Goal: Task Accomplishment & Management: Use online tool/utility

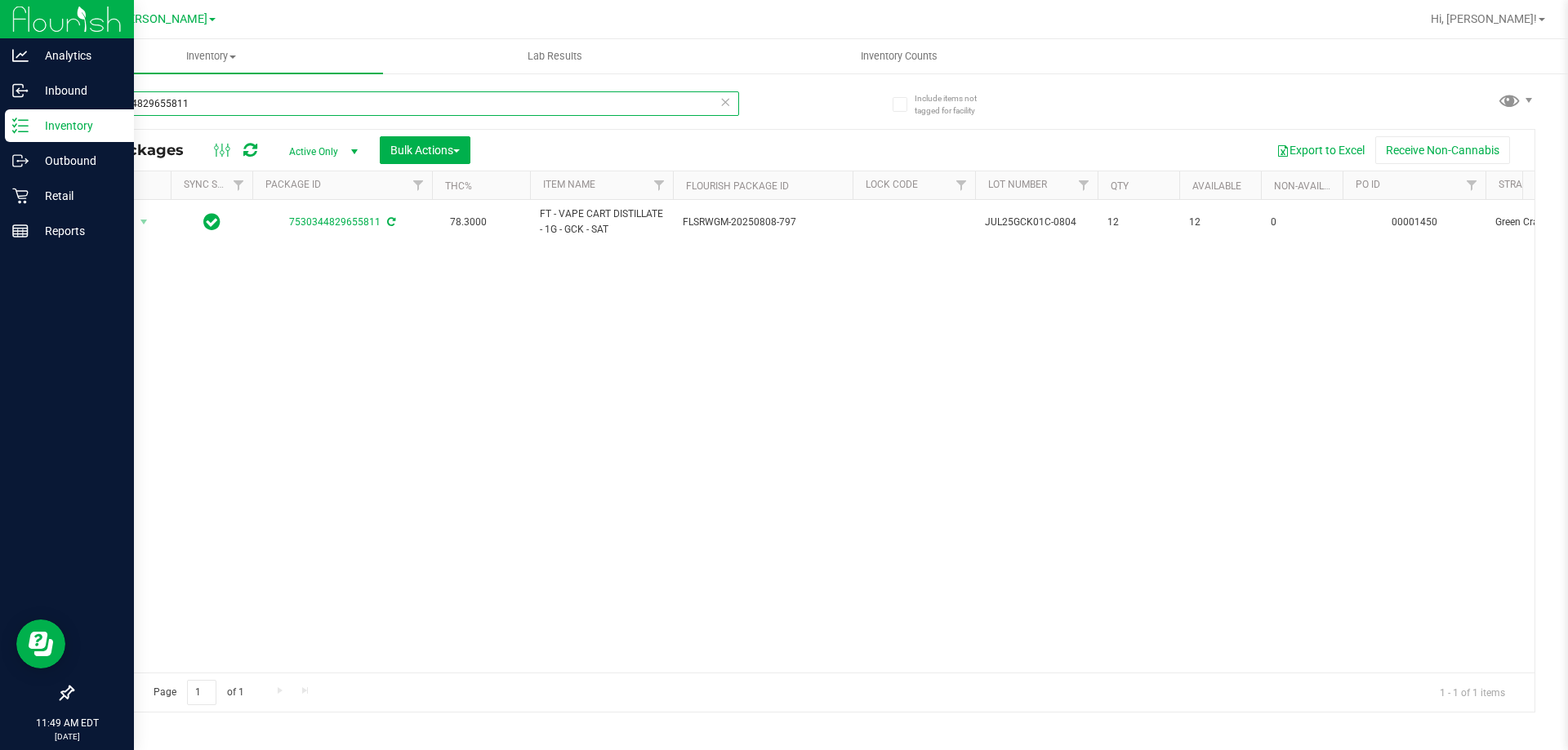
drag, startPoint x: 219, startPoint y: 115, endPoint x: 0, endPoint y: 116, distance: 219.0
click at [0, 114] on div "Analytics Inbound Inventory Outbound Retail Reports 11:49 AM EDT [DATE] 09/22 […" at bounding box center [784, 375] width 1568 height 750
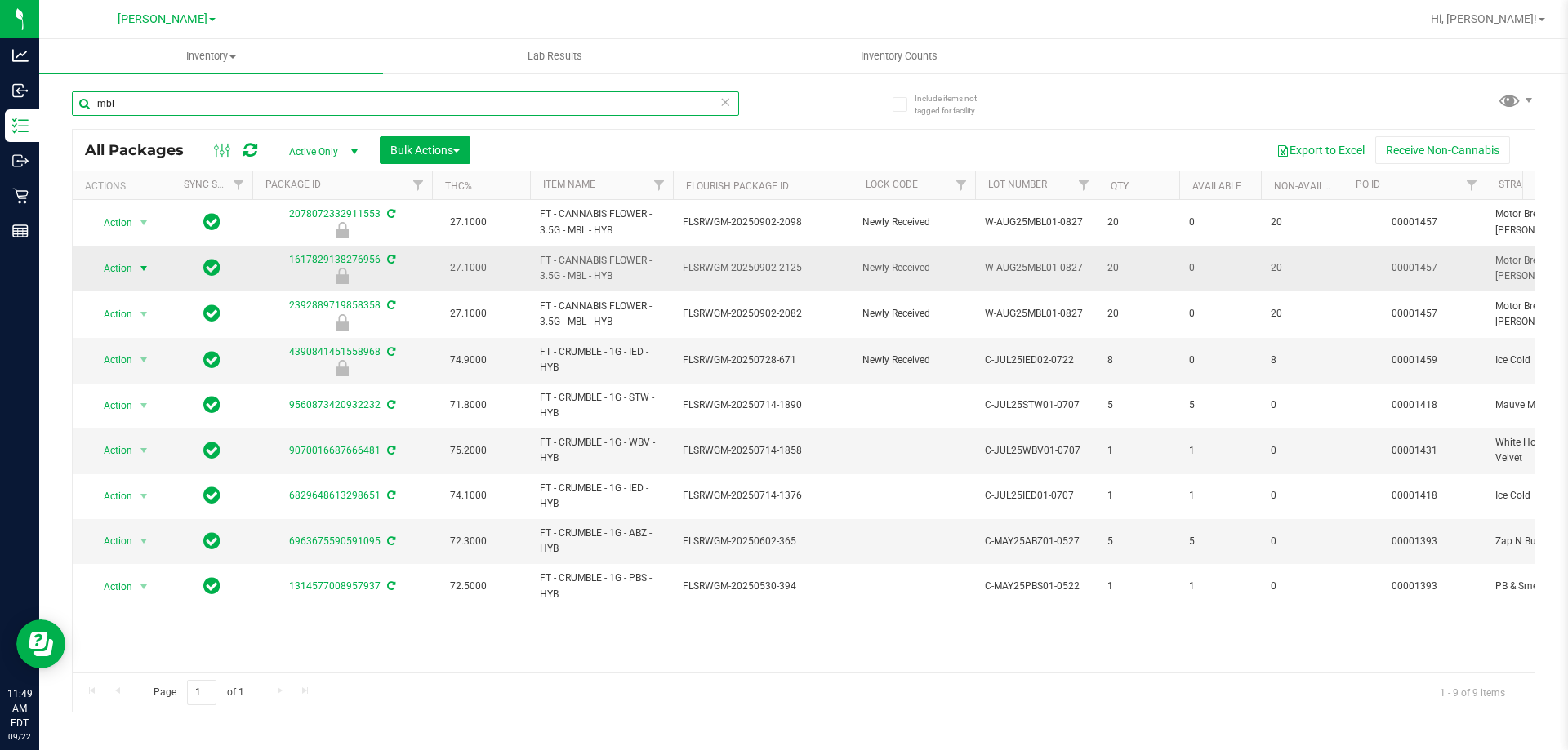
type input "mbl"
click at [111, 262] on span "Action" at bounding box center [111, 268] width 44 height 23
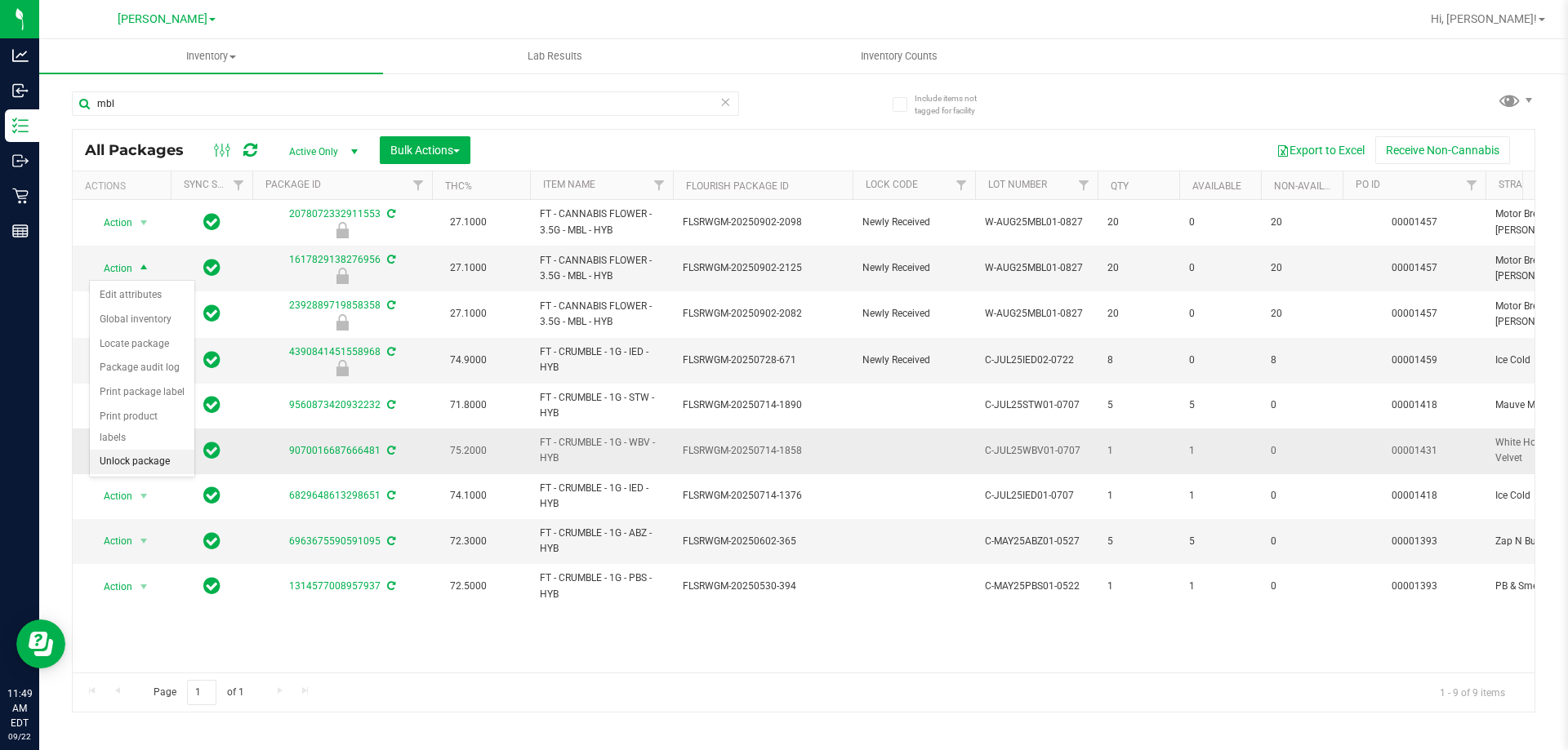
click at [164, 450] on li "Unlock package" at bounding box center [142, 462] width 105 height 25
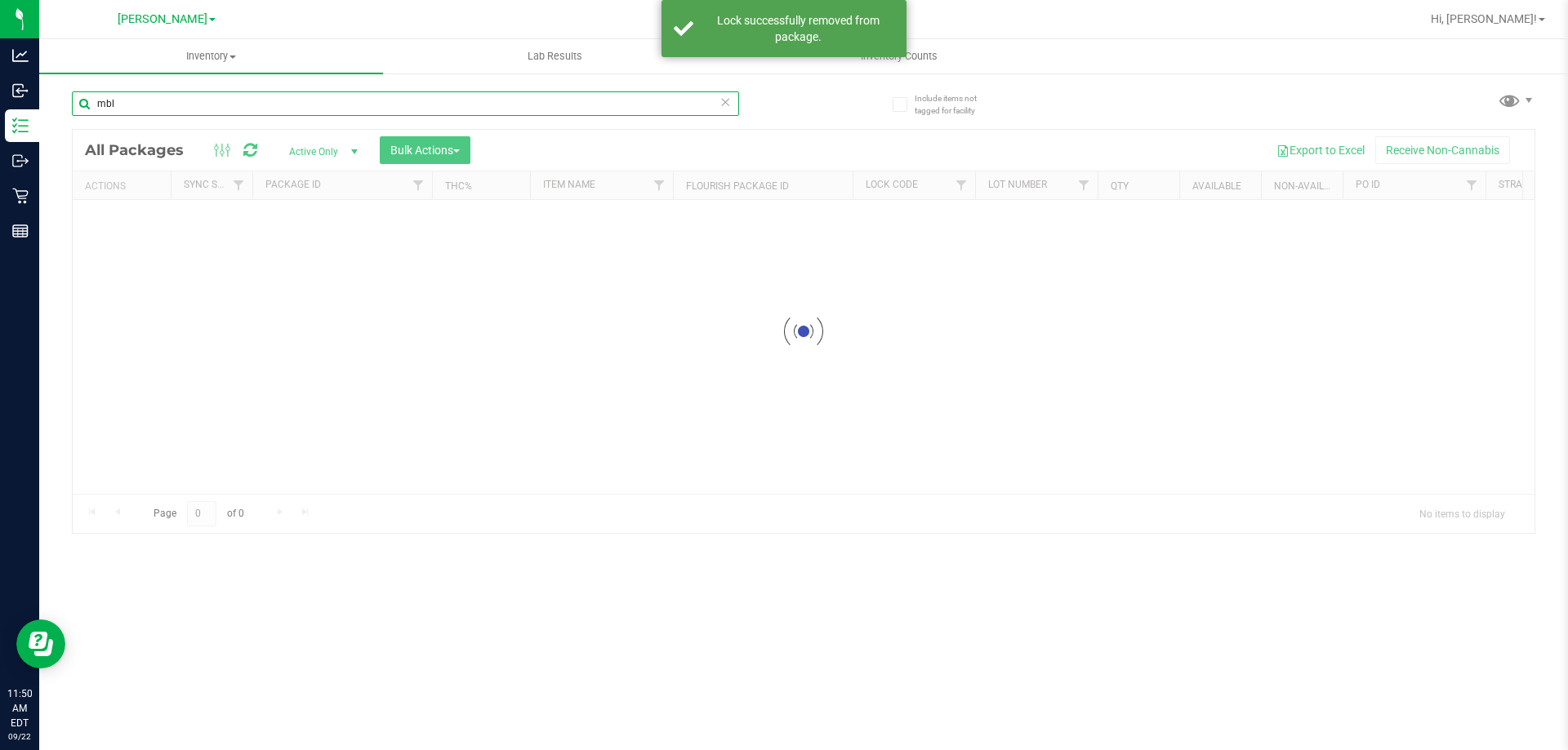
drag, startPoint x: 129, startPoint y: 105, endPoint x: 62, endPoint y: 105, distance: 67.0
click at [62, 105] on div "Include items not tagged for facility mbl Loading... All Packages Active Only A…" at bounding box center [803, 321] width 1529 height 498
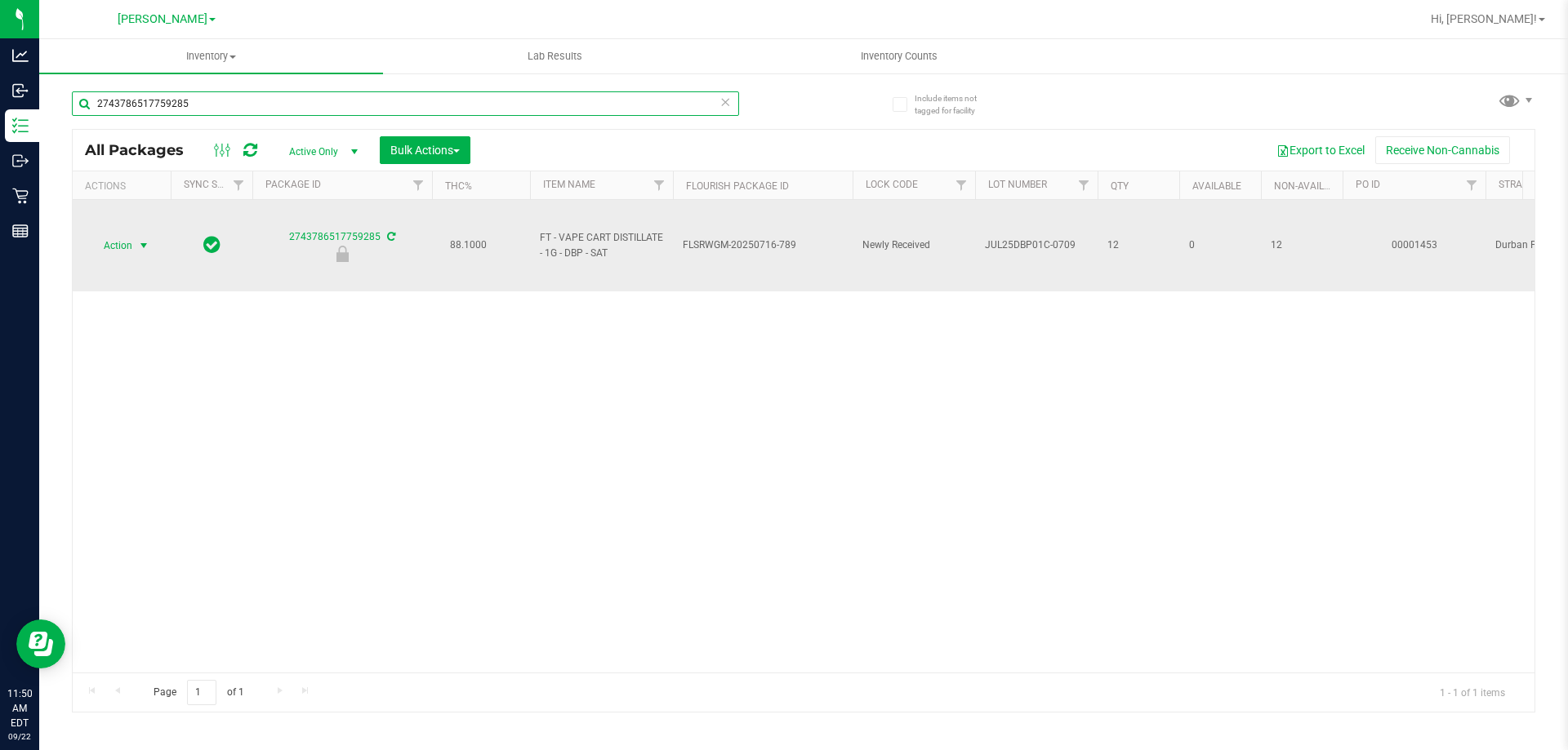
type input "2743786517759285"
click at [135, 239] on span "select" at bounding box center [144, 245] width 21 height 23
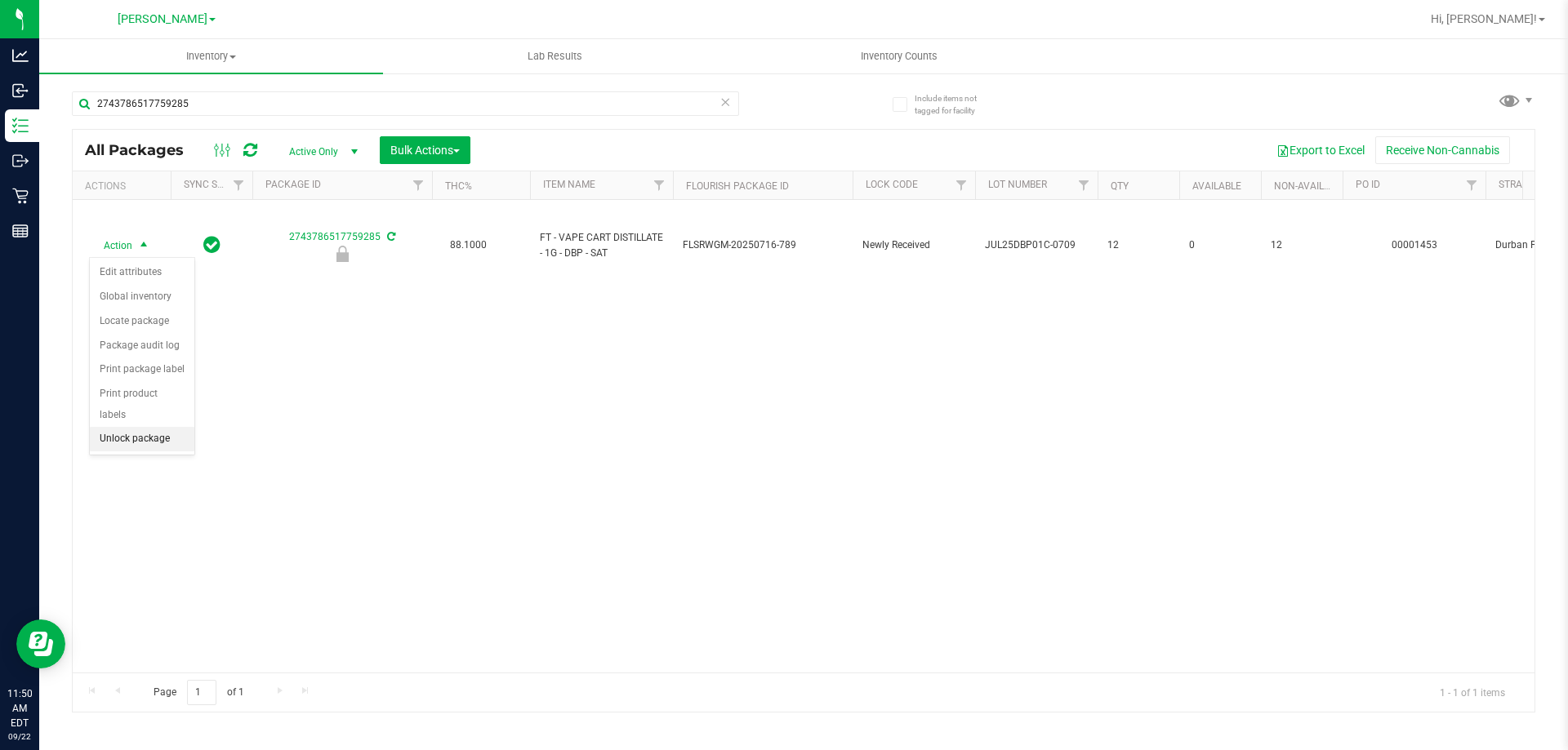
click at [119, 427] on li "Unlock package" at bounding box center [142, 439] width 105 height 25
